Goal: Transaction & Acquisition: Subscribe to service/newsletter

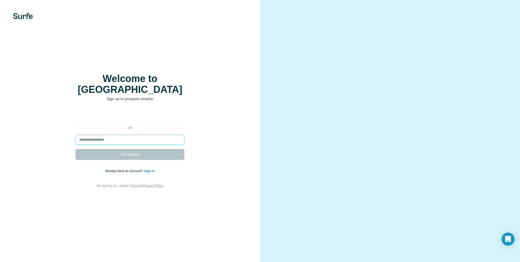
drag, startPoint x: 105, startPoint y: 136, endPoint x: 107, endPoint y: 134, distance: 3.5
click at [105, 136] on input "email" at bounding box center [130, 140] width 109 height 10
type input "**********"
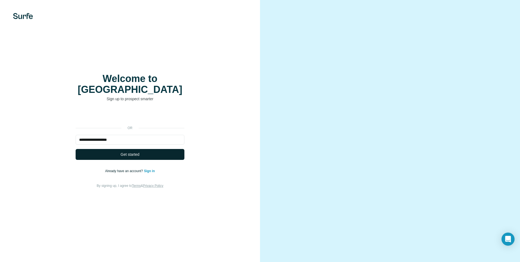
click at [134, 152] on span "Get started" at bounding box center [130, 154] width 19 height 5
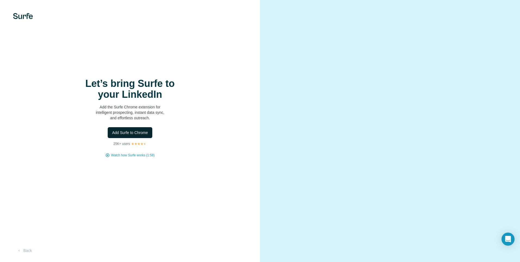
click at [128, 133] on span "Add Surfe to Chrome" at bounding box center [130, 132] width 36 height 5
click at [135, 136] on button "Add Surfe to Chrome" at bounding box center [130, 132] width 45 height 11
drag, startPoint x: 128, startPoint y: 47, endPoint x: 108, endPoint y: 22, distance: 31.9
click at [129, 47] on div "Let’s bring Surfe to your LinkedIn Add the Surfe Chrome extension for intellige…" at bounding box center [130, 131] width 260 height 262
